Goal: Transaction & Acquisition: Obtain resource

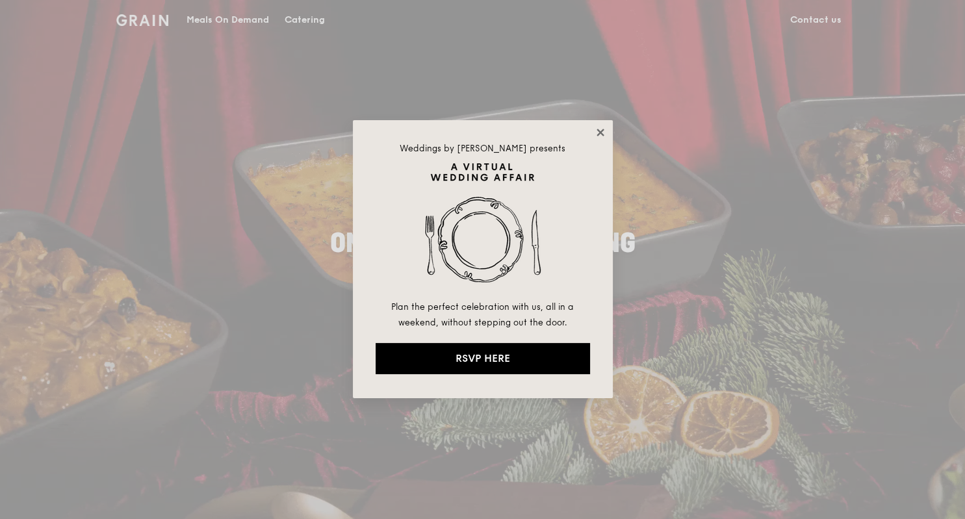
click at [599, 133] on icon at bounding box center [601, 133] width 12 height 12
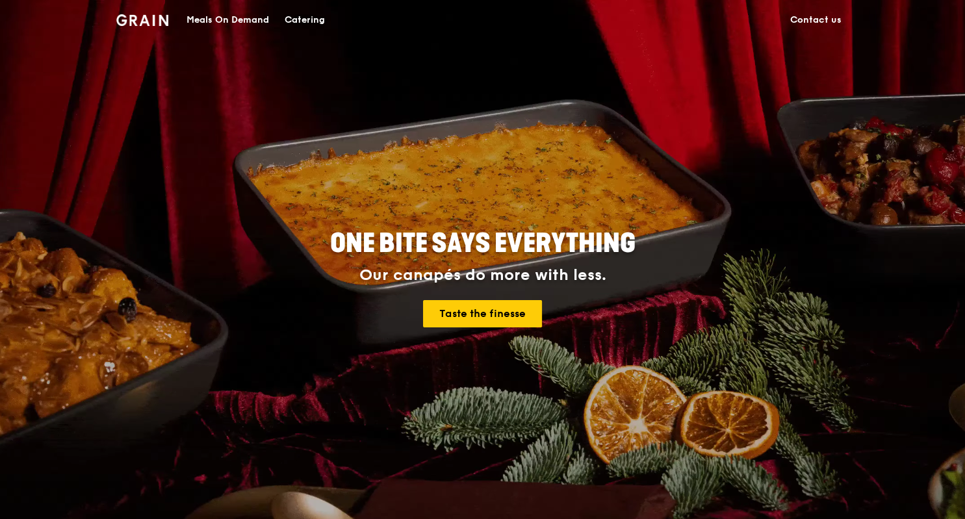
click at [317, 17] on div "Catering" at bounding box center [305, 20] width 40 height 39
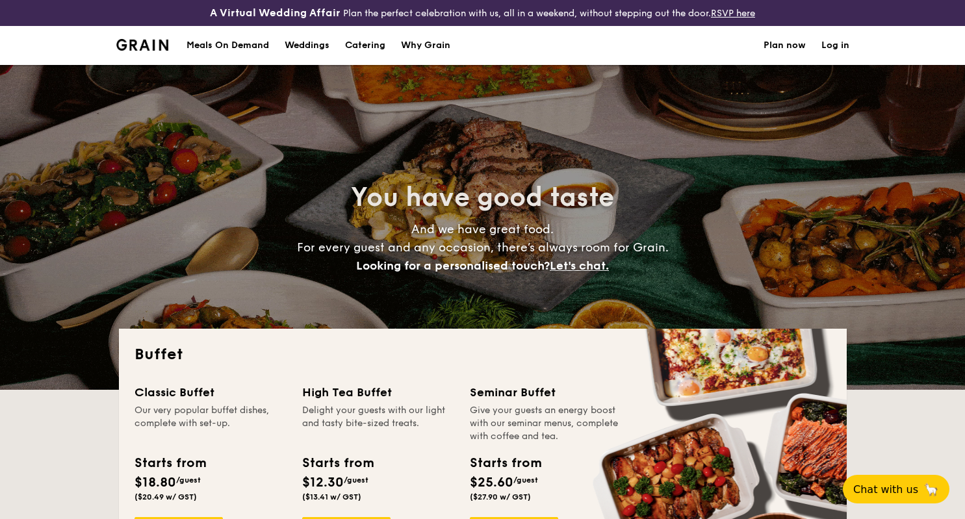
select select
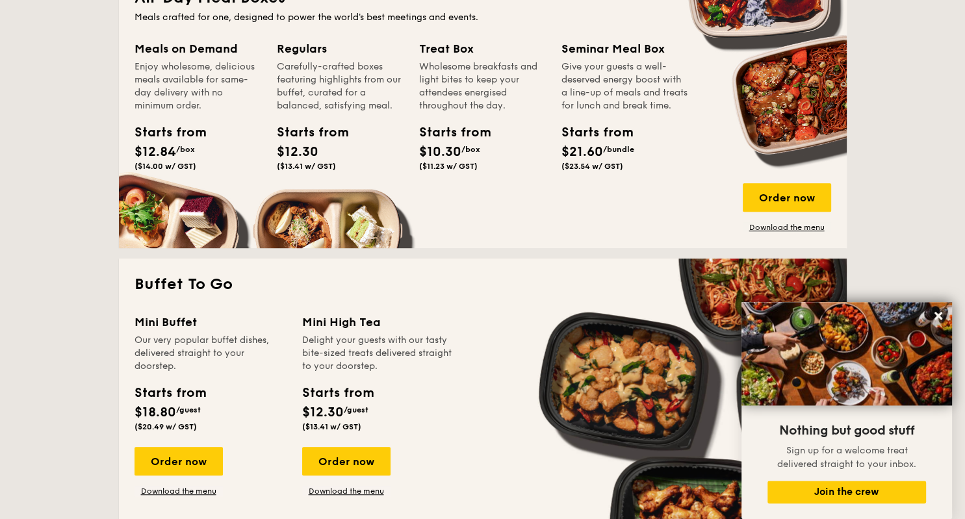
scroll to position [618, 0]
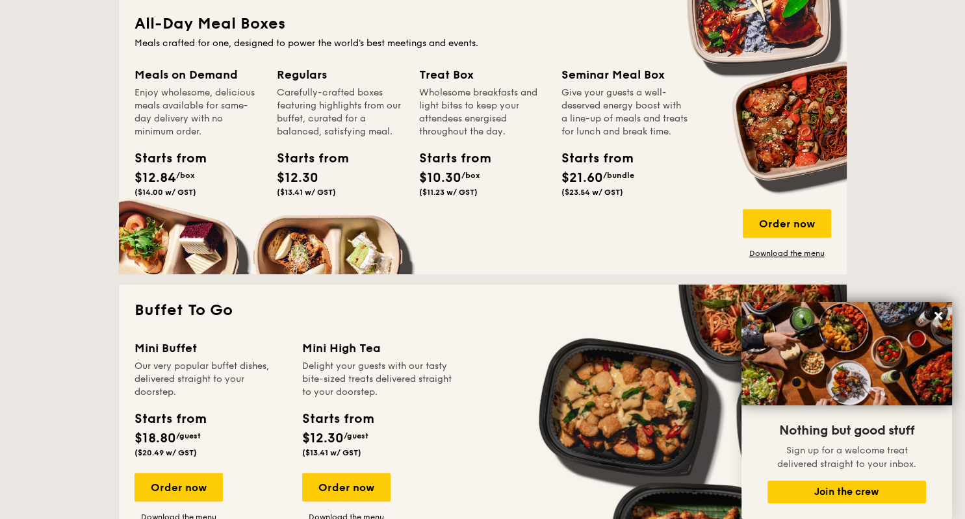
click at [204, 74] on div "Meals on Demand" at bounding box center [198, 75] width 127 height 18
click at [186, 113] on div "Enjoy wholesome, delicious meals available for same-day delivery with no minimu…" at bounding box center [198, 112] width 127 height 52
click at [785, 262] on div "All-Day Meal Boxes Meals crafted for one, designed to power the world's best me…" at bounding box center [483, 136] width 728 height 276
click at [785, 251] on link "Download the menu" at bounding box center [787, 253] width 88 height 10
